Goal: Task Accomplishment & Management: Manage account settings

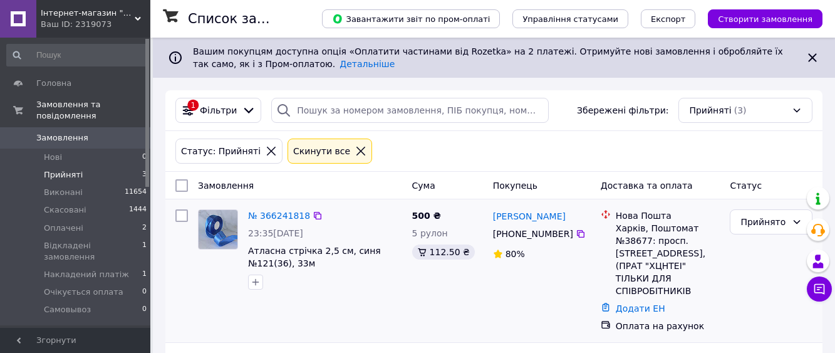
click at [546, 309] on div "[PERSON_NAME] [PHONE_NUMBER]%" at bounding box center [542, 270] width 108 height 133
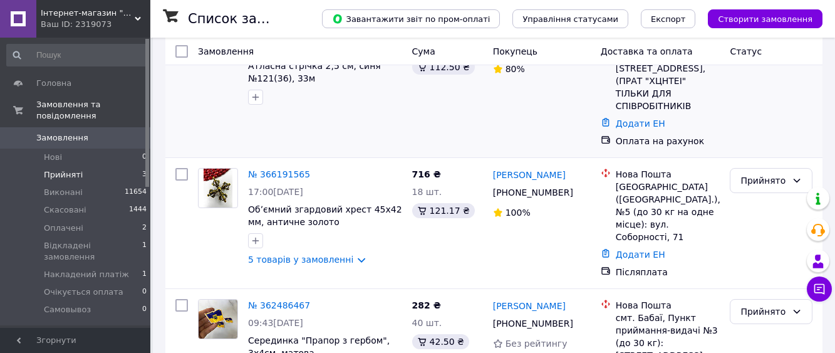
scroll to position [188, 0]
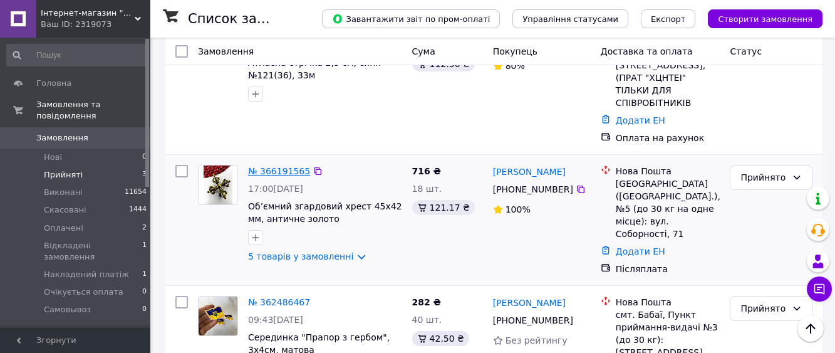
click at [278, 176] on link "№ 366191565" at bounding box center [279, 171] width 62 height 10
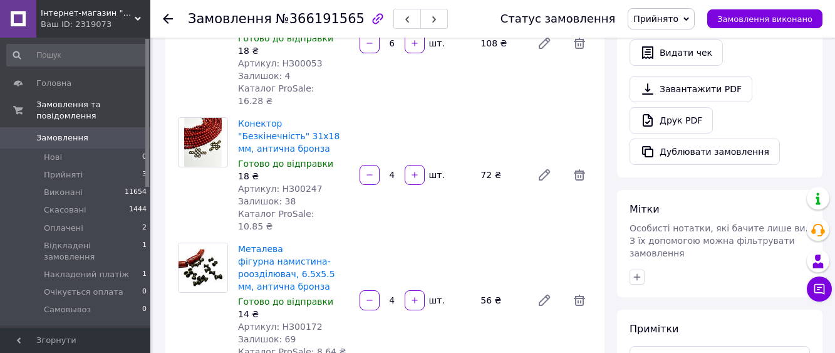
scroll to position [439, 0]
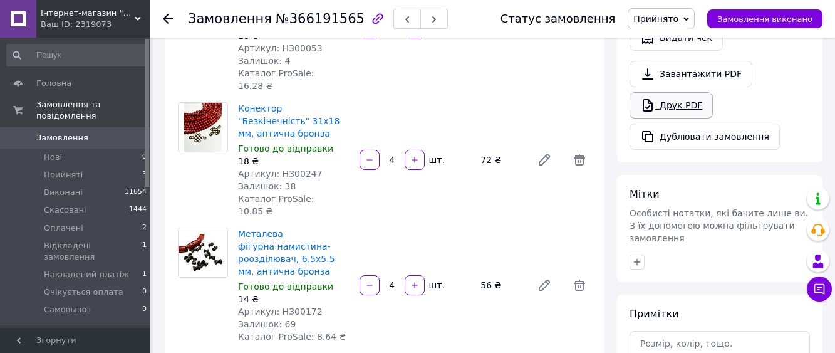
click at [665, 118] on link "Друк PDF" at bounding box center [671, 105] width 83 height 26
click at [83, 132] on span "Замовлення" at bounding box center [76, 137] width 80 height 11
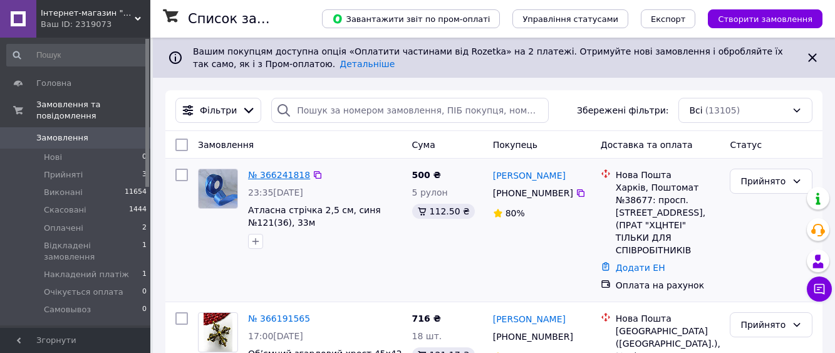
click at [276, 180] on link "№ 366241818" at bounding box center [279, 175] width 62 height 10
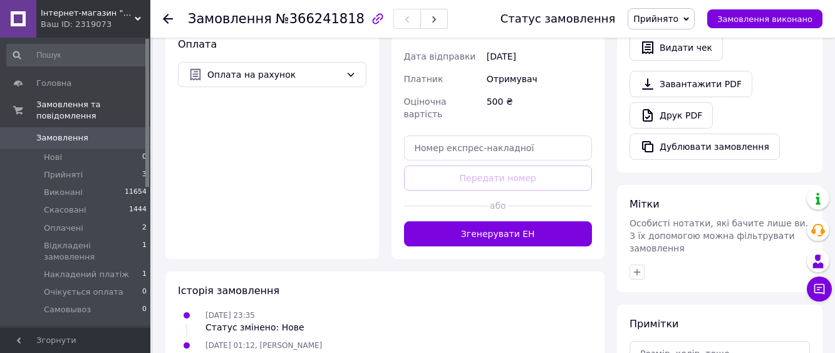
scroll to position [439, 0]
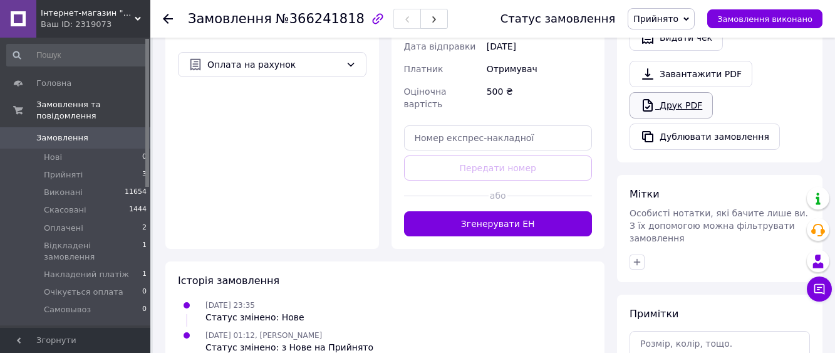
click at [674, 118] on link "Друк PDF" at bounding box center [671, 105] width 83 height 26
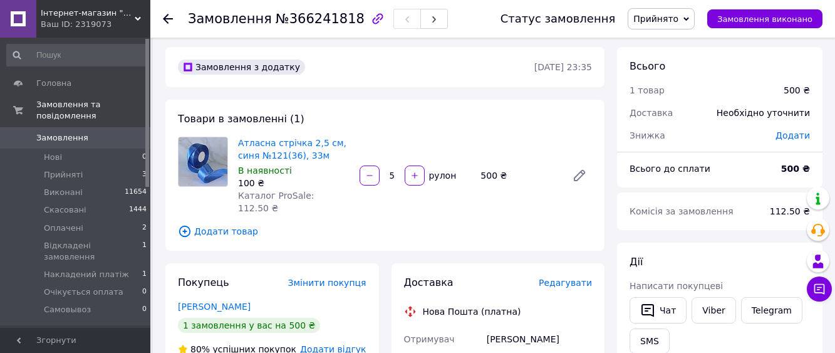
scroll to position [0, 0]
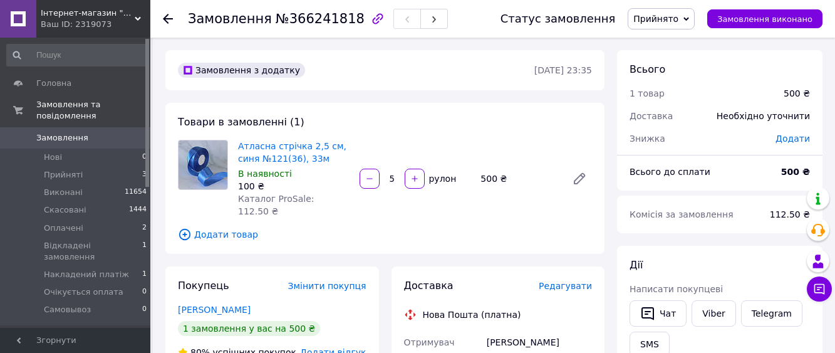
drag, startPoint x: 280, startPoint y: 162, endPoint x: 488, endPoint y: 279, distance: 238.8
click at [488, 241] on span "Додати товар" at bounding box center [385, 235] width 414 height 14
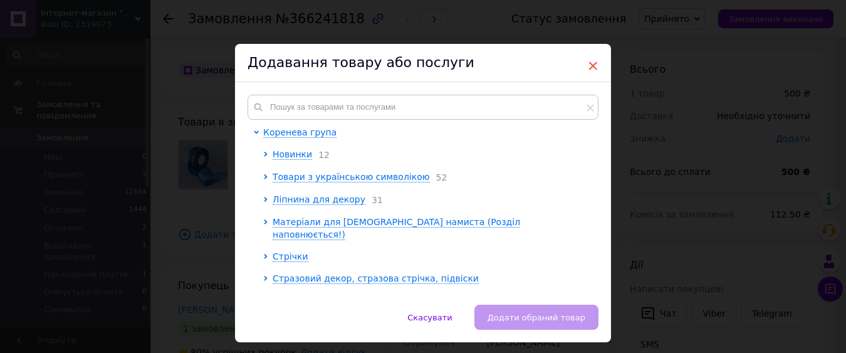
click at [589, 62] on span "×" at bounding box center [592, 65] width 11 height 21
